Goal: Task Accomplishment & Management: Manage account settings

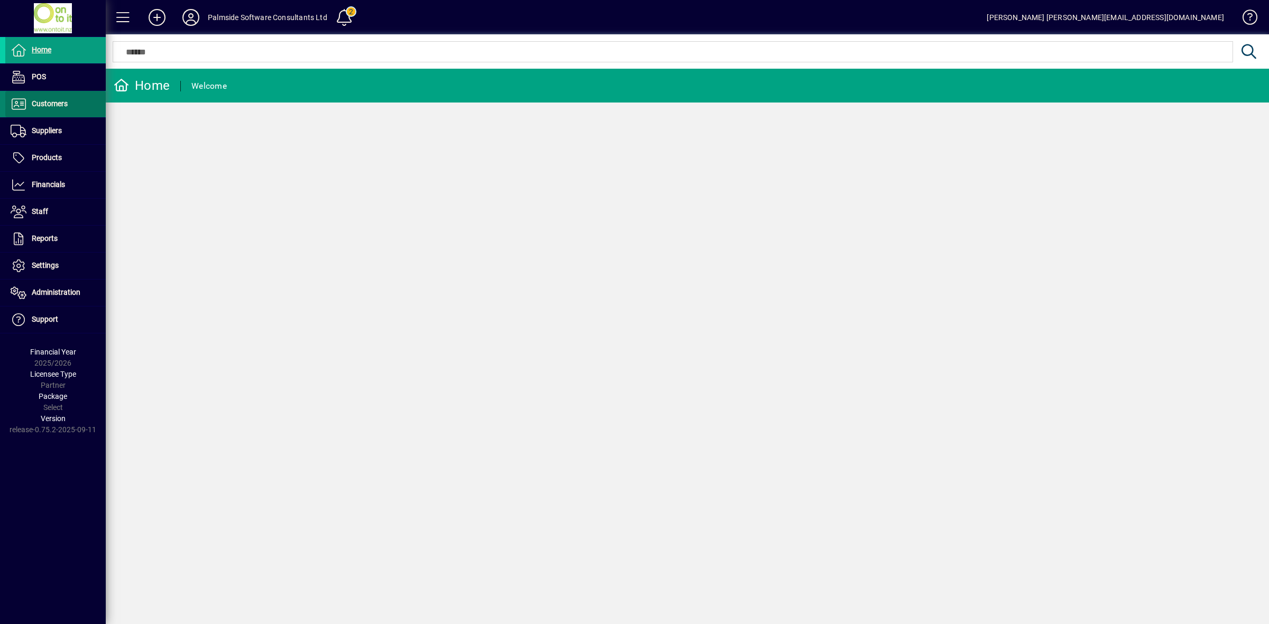
drag, startPoint x: 0, startPoint y: 0, endPoint x: 53, endPoint y: 105, distance: 117.5
click at [53, 105] on span "Customers" at bounding box center [50, 103] width 36 height 8
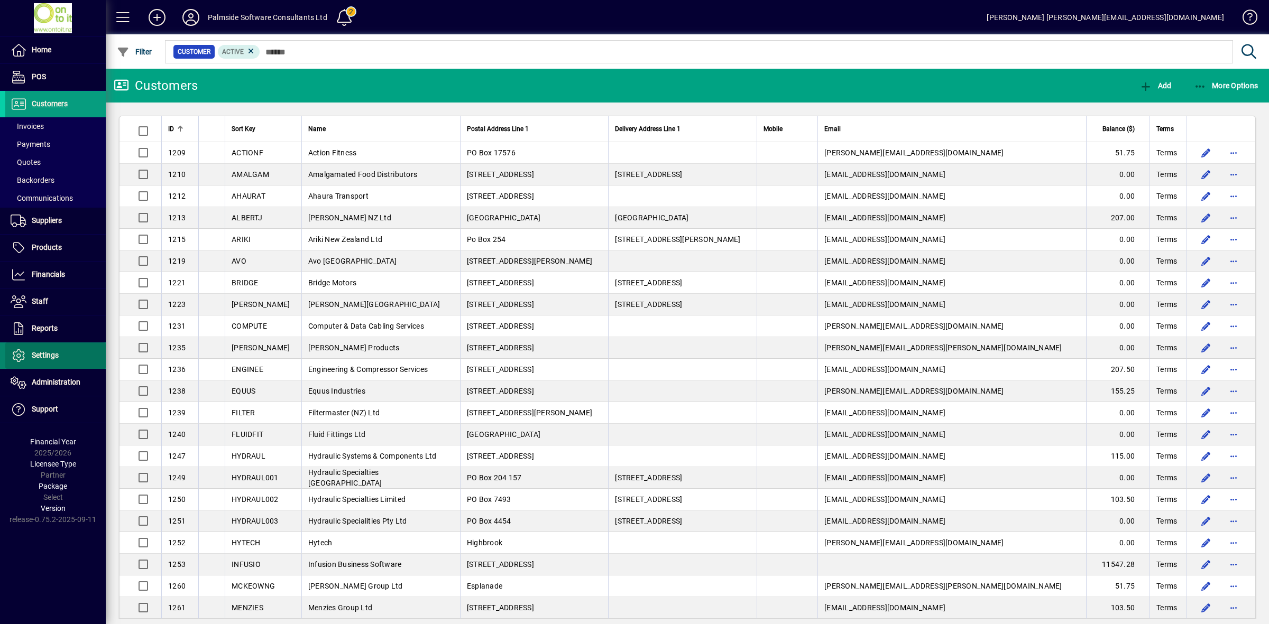
click at [40, 358] on span "Settings" at bounding box center [45, 355] width 27 height 8
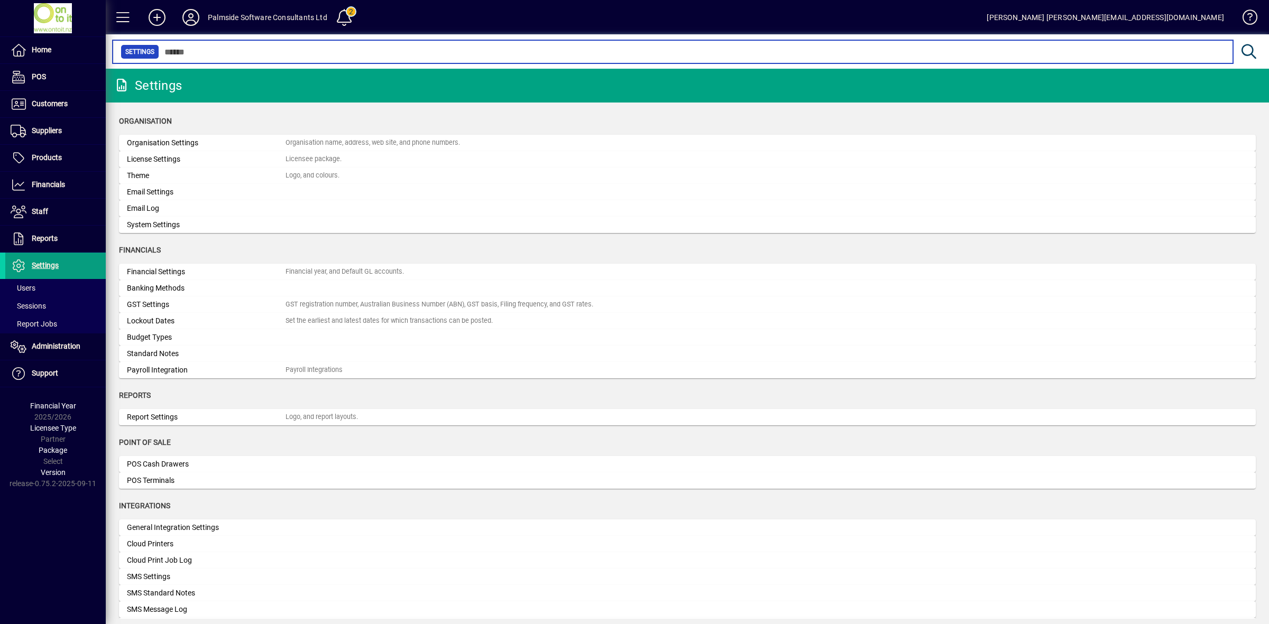
drag, startPoint x: 288, startPoint y: 52, endPoint x: 289, endPoint y: 59, distance: 7.5
click at [289, 57] on input "text" at bounding box center [691, 51] width 1065 height 15
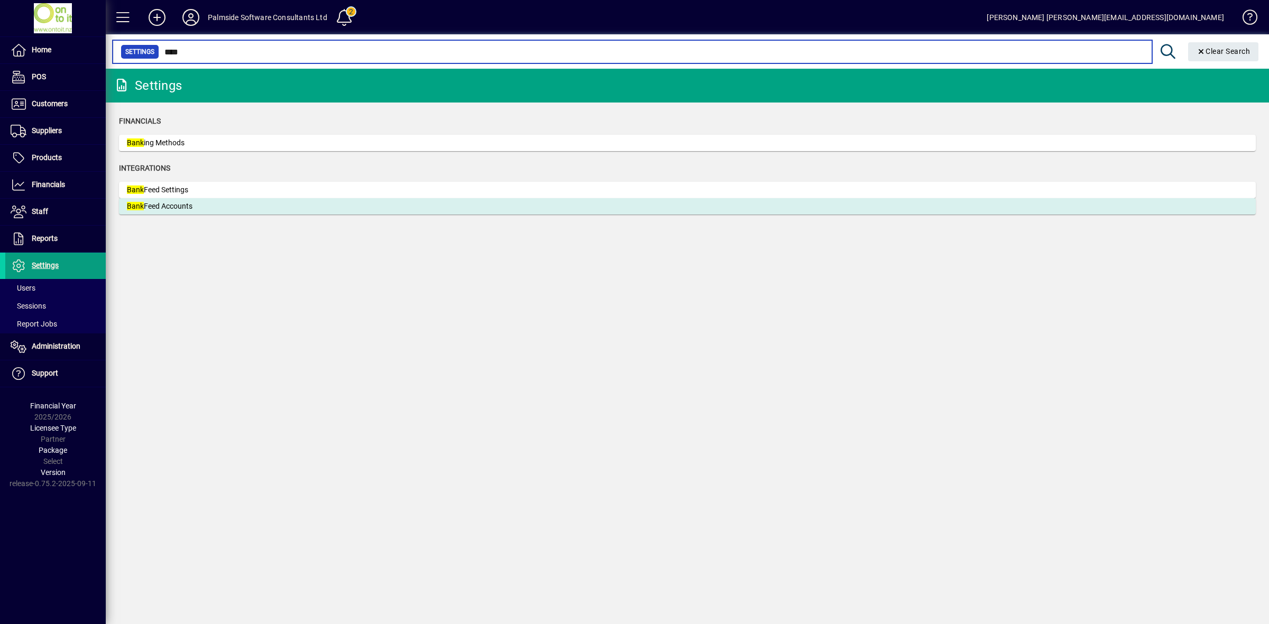
type input "****"
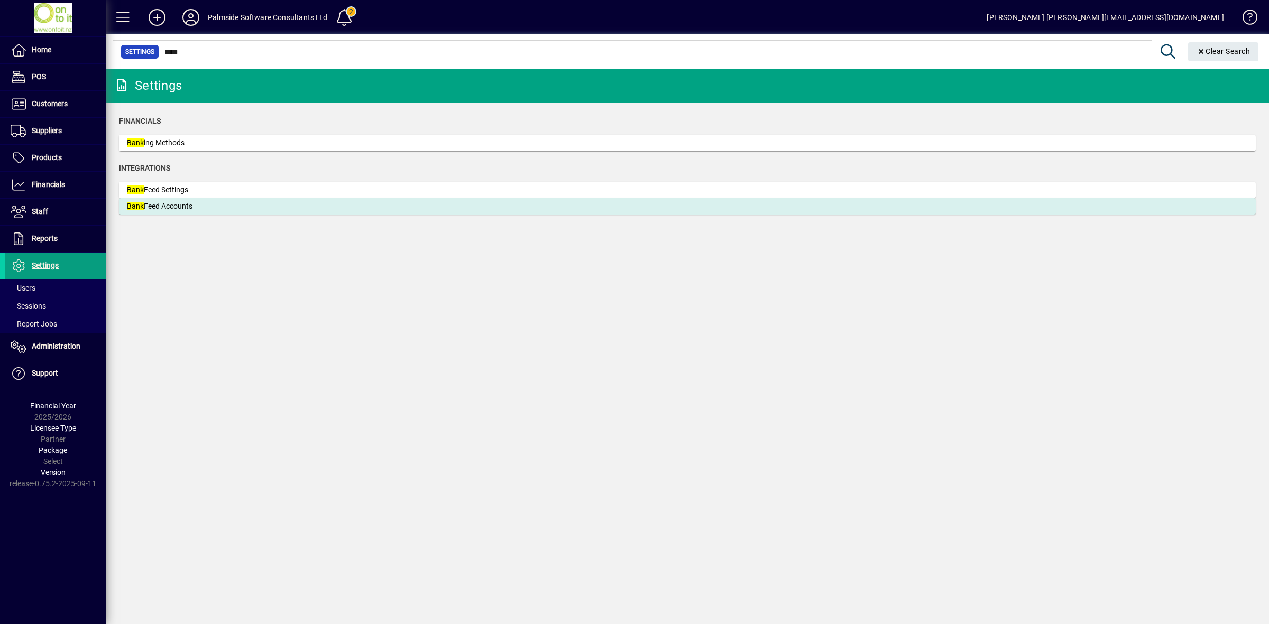
click at [180, 208] on div "Bank Feed Accounts" at bounding box center [206, 206] width 159 height 11
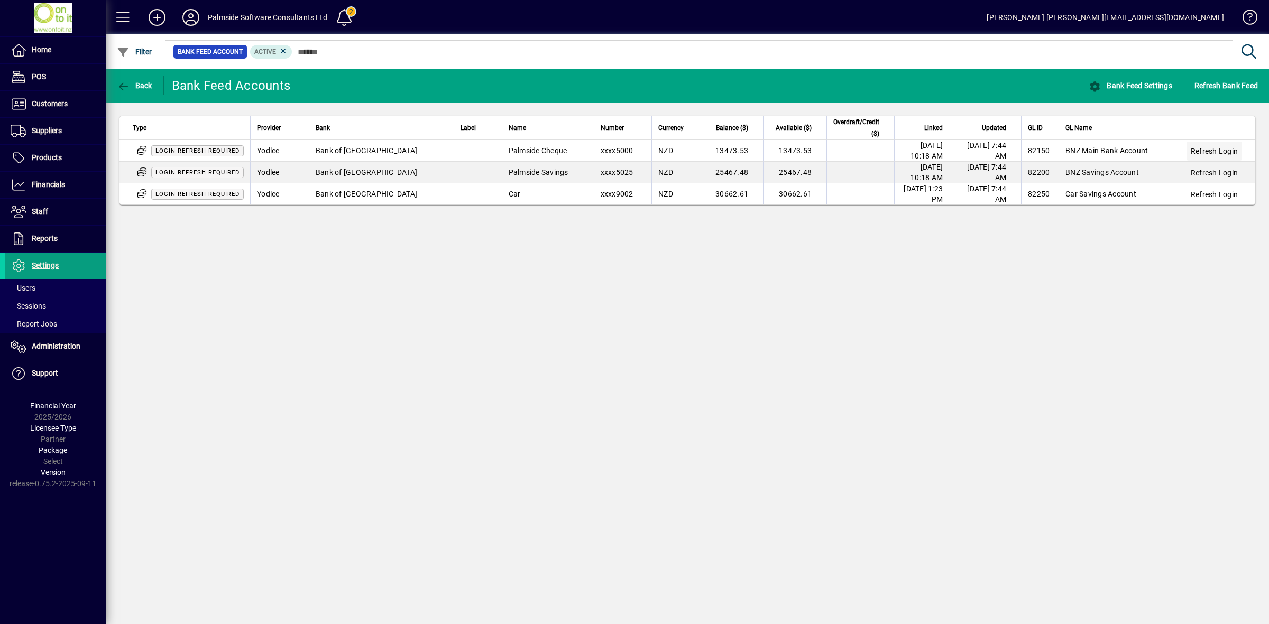
click at [1217, 148] on span "Refresh Login" at bounding box center [1214, 151] width 47 height 11
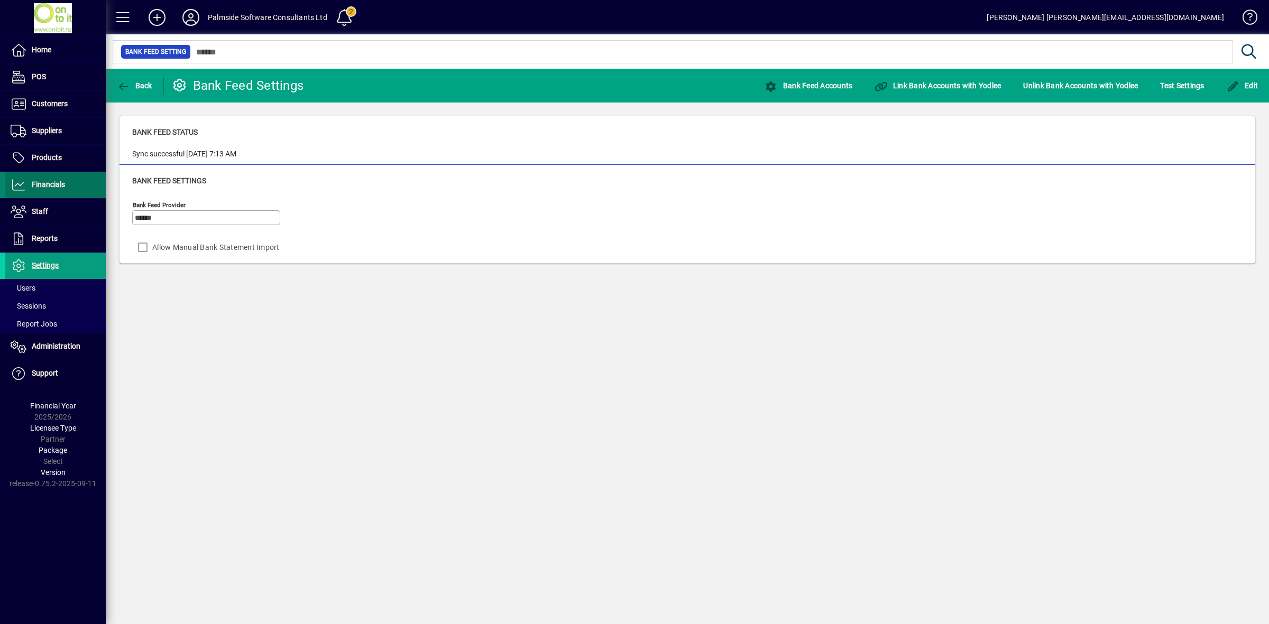
click at [58, 188] on span "Financials" at bounding box center [48, 184] width 33 height 8
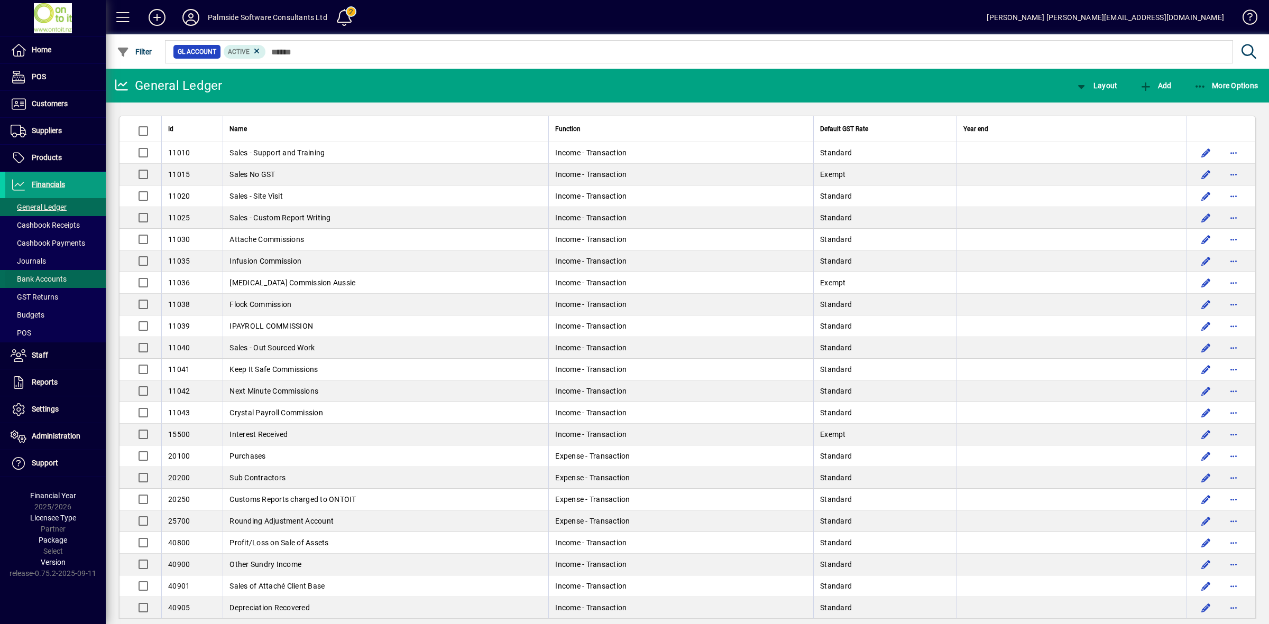
click at [38, 274] on span "Bank Accounts" at bounding box center [35, 279] width 61 height 11
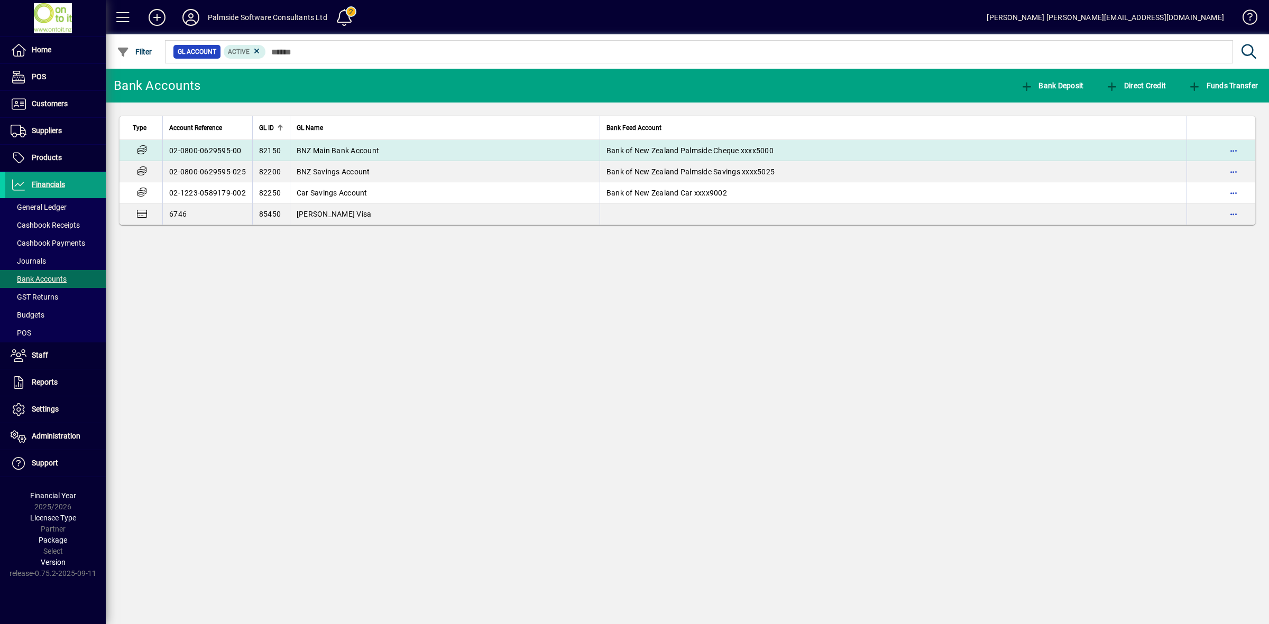
click at [530, 149] on td "BNZ Main Bank Account" at bounding box center [445, 150] width 310 height 21
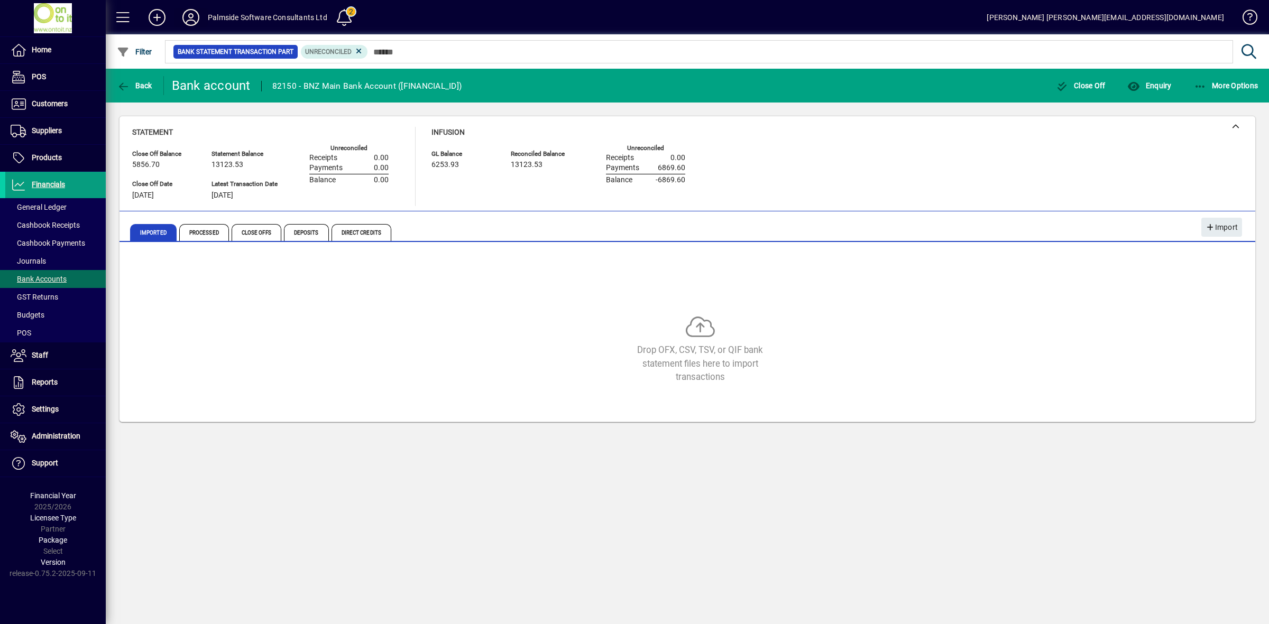
click at [187, 14] on icon at bounding box center [190, 17] width 21 height 17
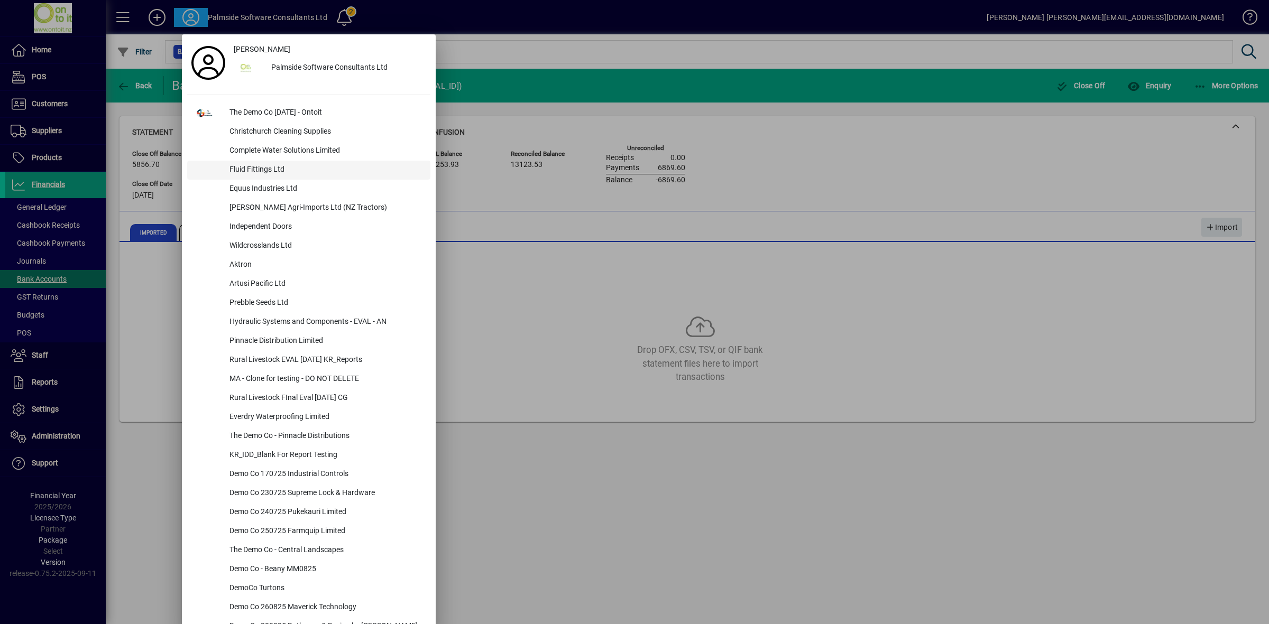
click at [255, 169] on div "Fluid Fittings Ltd" at bounding box center [325, 170] width 209 height 19
